Goal: Complete application form: Complete application form

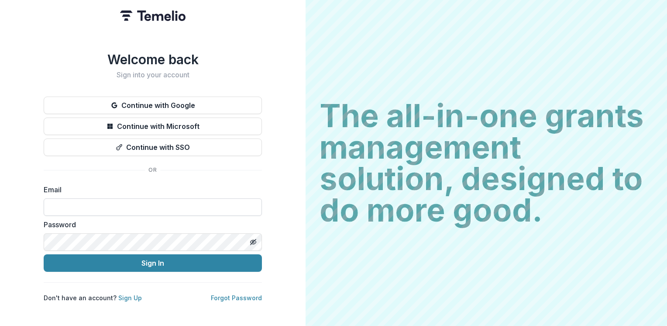
click at [126, 206] on input at bounding box center [153, 206] width 218 height 17
type input "**********"
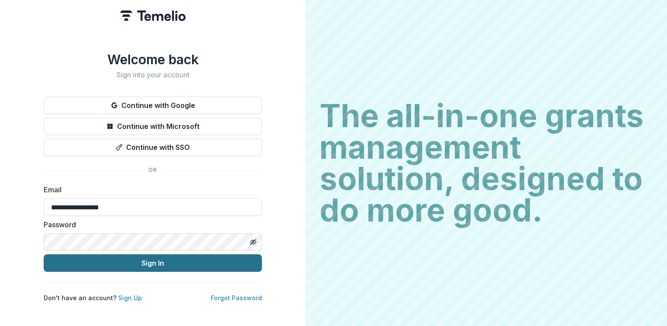
click at [164, 261] on button "Sign In" at bounding box center [153, 262] width 218 height 17
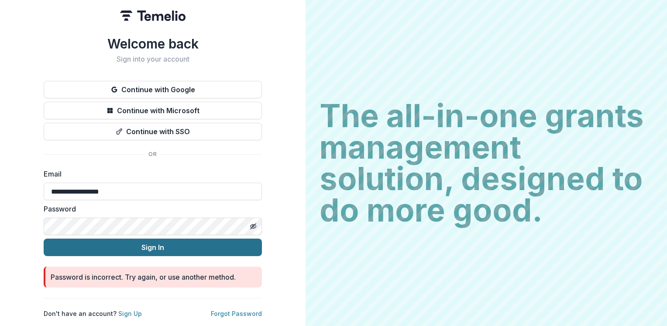
click at [148, 244] on button "Sign In" at bounding box center [153, 246] width 218 height 17
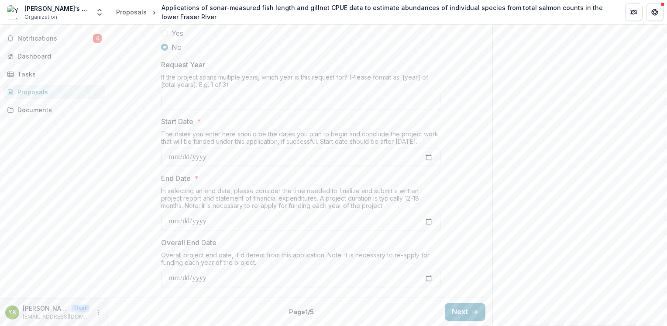
scroll to position [1006, 0]
click at [464, 312] on button "Next" at bounding box center [465, 311] width 41 height 17
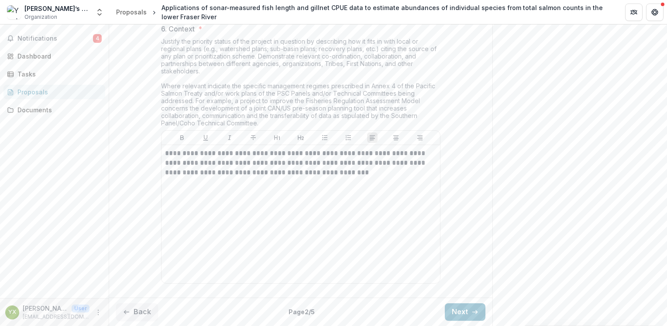
scroll to position [1587, 0]
click at [463, 312] on button "Next" at bounding box center [465, 311] width 41 height 17
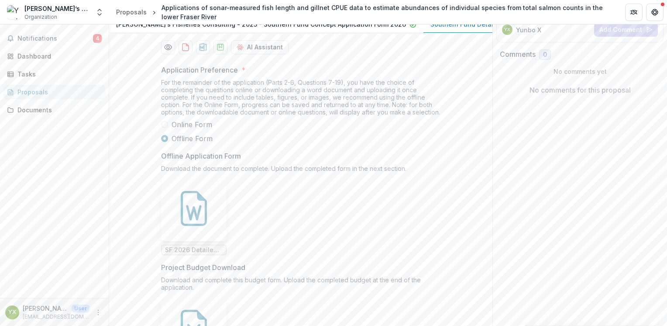
scroll to position [297, 0]
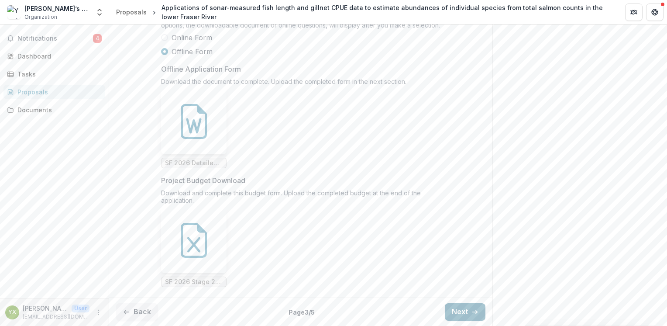
click at [468, 310] on button "Next" at bounding box center [465, 311] width 41 height 17
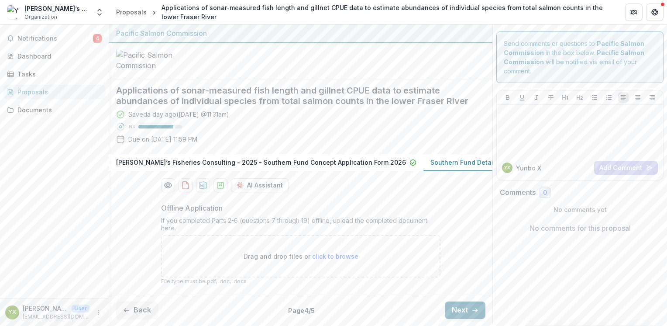
scroll to position [70, 0]
click at [461, 317] on button "Next" at bounding box center [465, 309] width 41 height 17
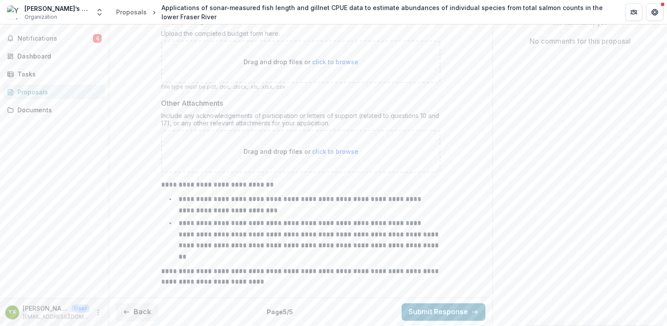
scroll to position [247, 0]
click at [147, 313] on button "Back" at bounding box center [137, 311] width 42 height 17
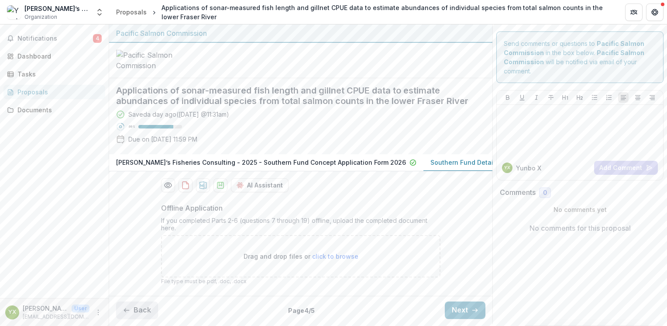
click at [147, 313] on button "Back" at bounding box center [137, 309] width 42 height 17
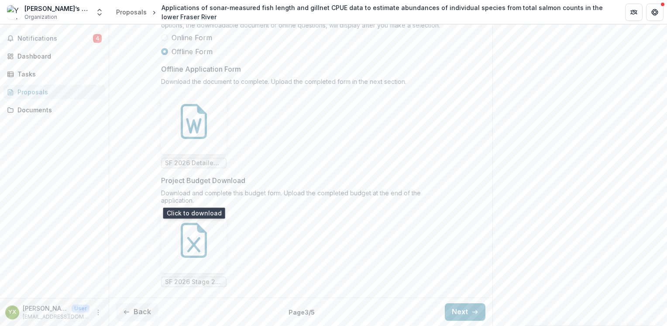
click at [200, 139] on icon at bounding box center [193, 121] width 35 height 35
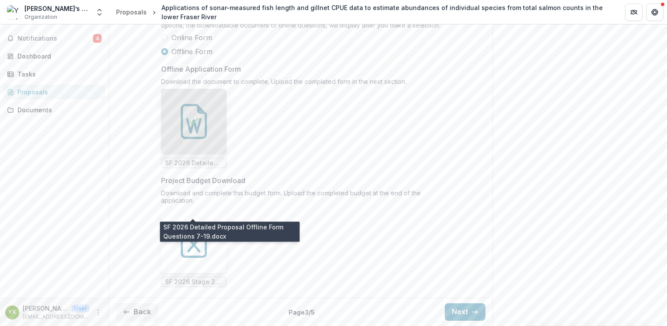
click at [210, 167] on span "SF 2026 Detailed Proposal Offline Form Questions 7-19.docx" at bounding box center [194, 162] width 58 height 7
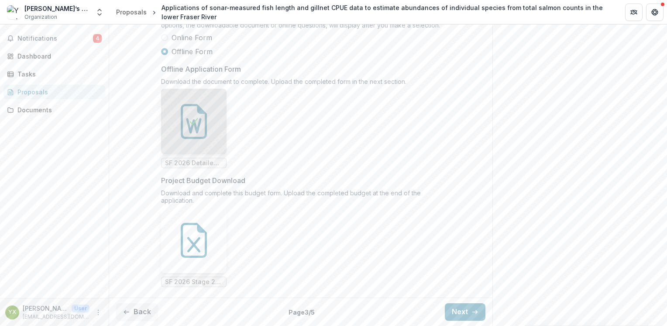
click at [163, 41] on span at bounding box center [164, 37] width 7 height 7
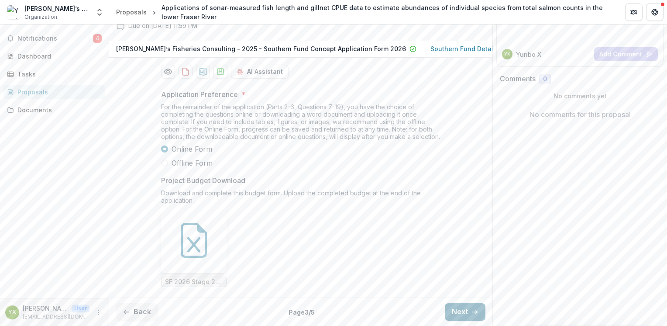
click at [468, 310] on button "Next" at bounding box center [465, 311] width 41 height 17
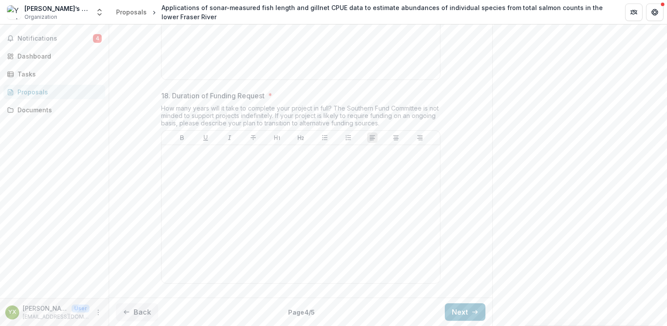
scroll to position [2543, 0]
click at [137, 317] on button "Back" at bounding box center [137, 311] width 42 height 17
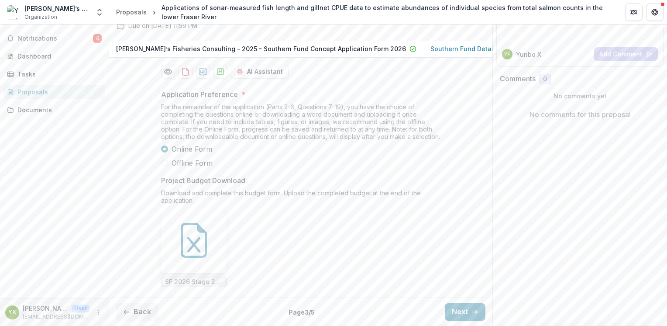
scroll to position [186, 0]
click at [165, 162] on span at bounding box center [164, 162] width 7 height 7
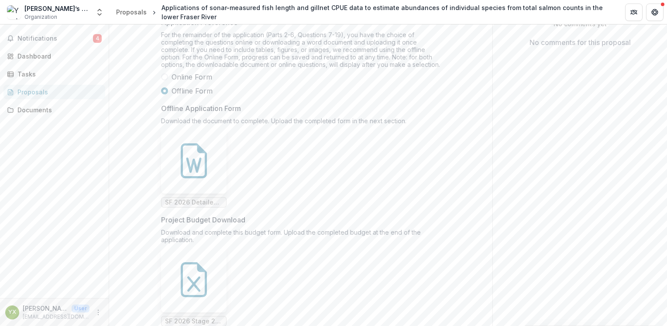
click at [664, 156] on div "Send comments or questions to Pacific Salmon Commission in the box below. Pacif…" at bounding box center [579, 102] width 175 height 526
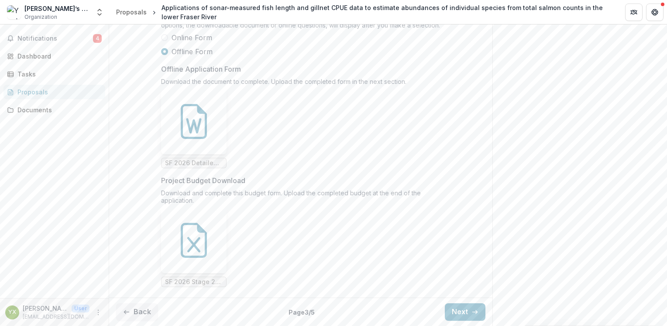
scroll to position [297, 0]
click at [476, 310] on polyline "button" at bounding box center [477, 311] width 2 height 3
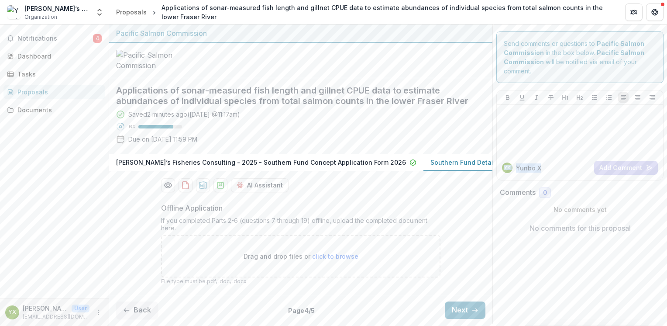
drag, startPoint x: 667, startPoint y: 105, endPoint x: 668, endPoint y: 46, distance: 59.0
click at [667, 46] on html "Skip to content Yunbo’s Fisheries Consulting Organization Nonprofits Yunbo’s Fi…" at bounding box center [333, 163] width 667 height 326
